Goal: Register for event/course

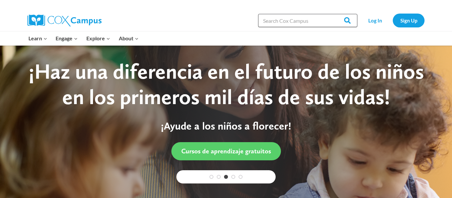
click at [271, 21] on input "Search in https://coxcampus.org/" at bounding box center [307, 20] width 99 height 13
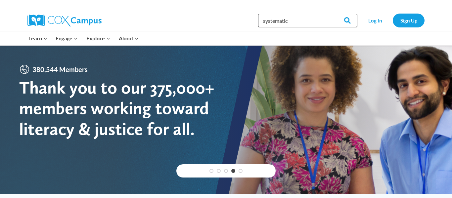
type input "systematic"
click at [331, 14] on input "Search" at bounding box center [344, 20] width 26 height 13
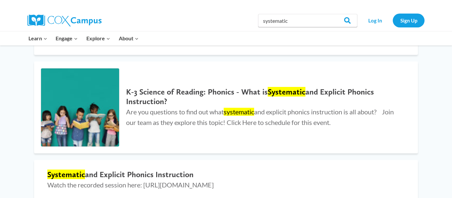
scroll to position [194, 0]
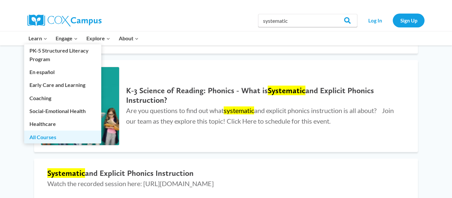
click at [40, 139] on link "All Courses" at bounding box center [62, 137] width 77 height 13
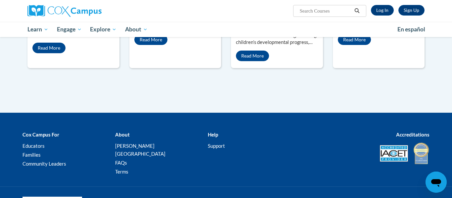
scroll to position [392, 0]
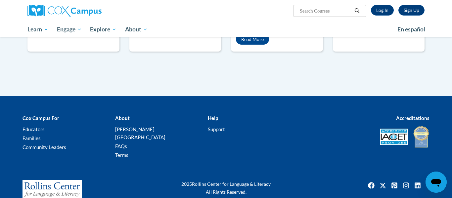
click at [307, 13] on input "Search..." at bounding box center [325, 11] width 53 height 8
paste input "Systematic and Explicit Instruction"
type input "Systematic and Explicit Instruction"
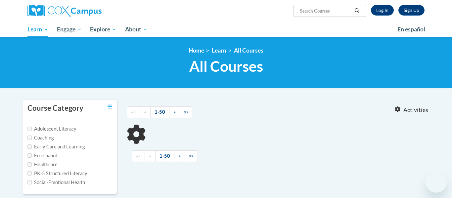
type input "Systematic and Explicit Instruction"
click at [206, 88] on body "Sign Up Log In Search Search... Systematic and Explicit Instruction Toggle navi…" at bounding box center [226, 176] width 452 height 352
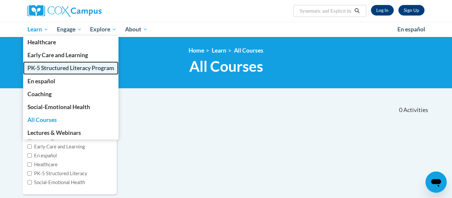
click at [50, 68] on span "PK-5 Structured Literacy Program" at bounding box center [70, 67] width 87 height 7
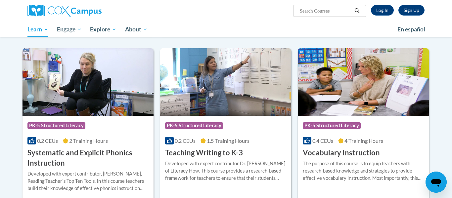
scroll to position [695, 0]
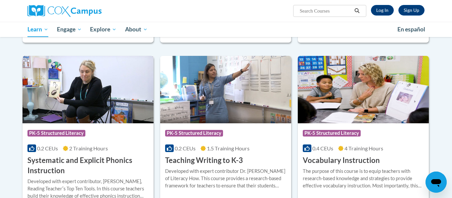
click at [113, 159] on h3 "Systematic and Explicit Phonics Instruction" at bounding box center [87, 165] width 121 height 21
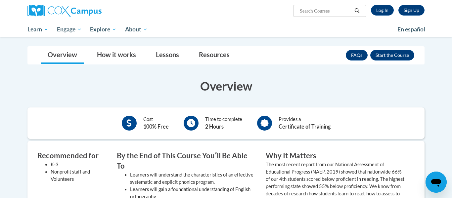
scroll to position [114, 0]
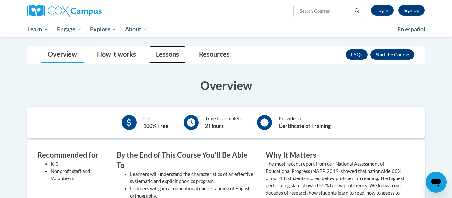
click at [150, 56] on link "Lessons" at bounding box center [167, 55] width 36 height 18
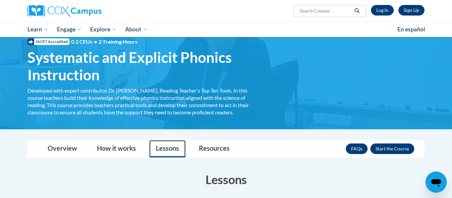
scroll to position [0, 0]
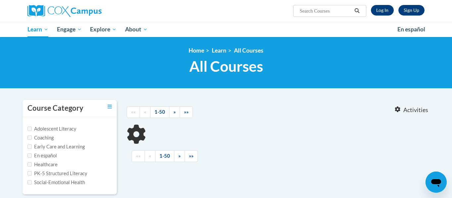
type input "Systematic and Explicit Instruction"
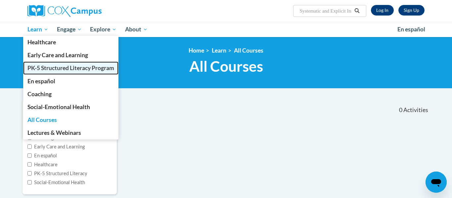
click at [54, 68] on span "PK-5 Structured Literacy Program" at bounding box center [70, 67] width 87 height 7
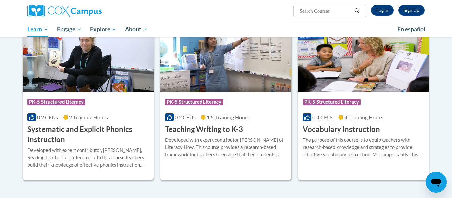
scroll to position [729, 0]
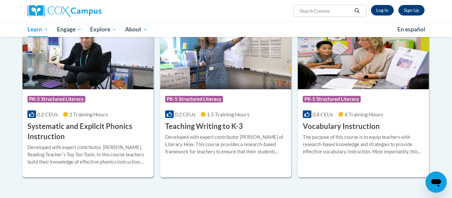
click at [117, 130] on h3 "Systematic and Explicit Phonics Instruction" at bounding box center [87, 131] width 121 height 21
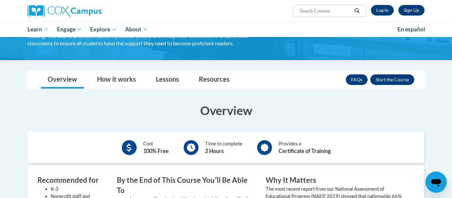
scroll to position [89, 0]
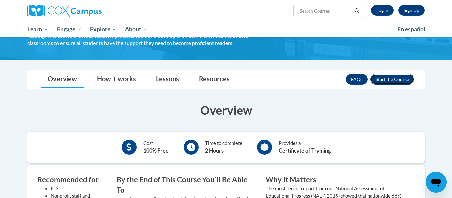
click at [396, 81] on button "Enroll" at bounding box center [392, 79] width 44 height 11
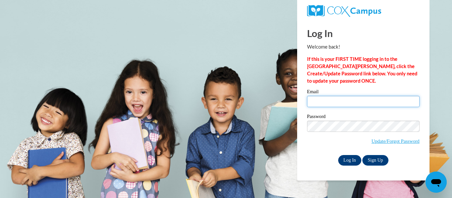
type input "[EMAIL_ADDRESS][DOMAIN_NAME]"
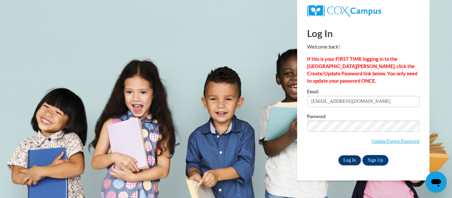
click at [347, 162] on input "Log In" at bounding box center [349, 160] width 23 height 11
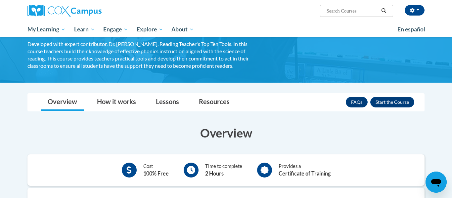
scroll to position [64, 0]
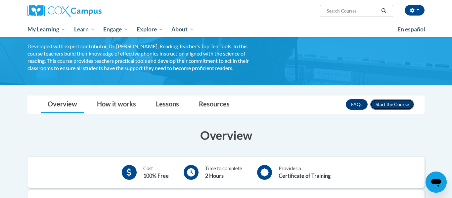
click at [381, 103] on button "Enroll" at bounding box center [392, 104] width 44 height 11
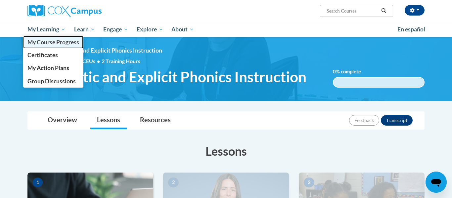
click at [43, 44] on span "My Course Progress" at bounding box center [53, 42] width 52 height 7
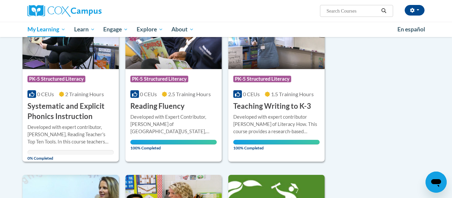
scroll to position [121, 0]
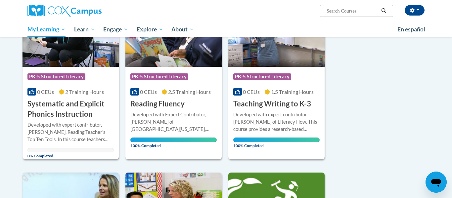
click at [82, 105] on h3 "Systematic and Explicit Phonics Instruction" at bounding box center [70, 109] width 86 height 21
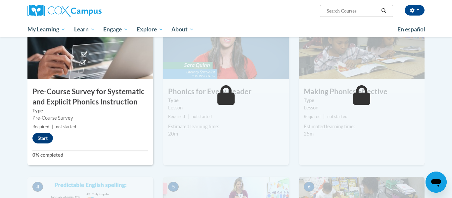
scroll to position [162, 0]
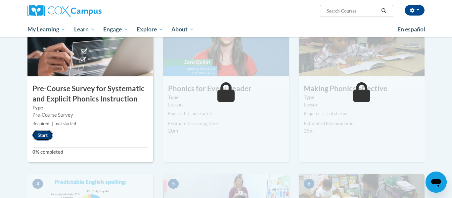
click at [48, 131] on button "Start" at bounding box center [42, 135] width 21 height 11
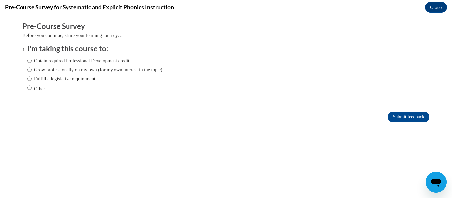
scroll to position [0, 0]
click at [29, 77] on input "Fulfill a legislative requirement." at bounding box center [29, 78] width 4 height 7
radio input "true"
click at [391, 116] on input "Submit feedback" at bounding box center [409, 117] width 42 height 11
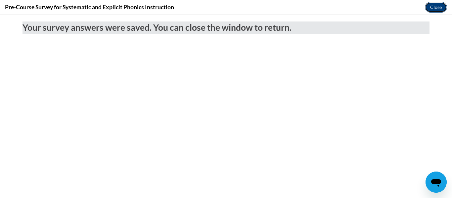
click at [429, 9] on button "Close" at bounding box center [436, 7] width 22 height 11
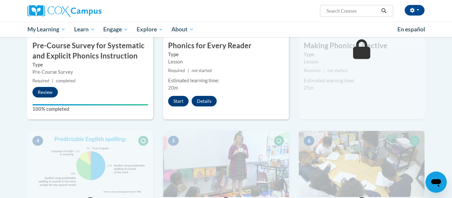
scroll to position [204, 0]
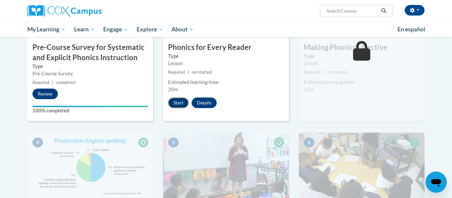
click at [181, 99] on button "Start" at bounding box center [178, 103] width 21 height 11
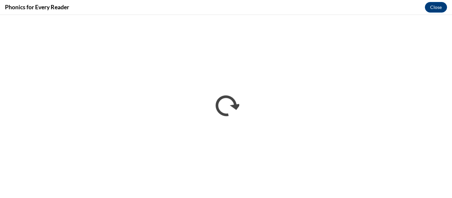
scroll to position [0, 0]
